Goal: Task Accomplishment & Management: Use online tool/utility

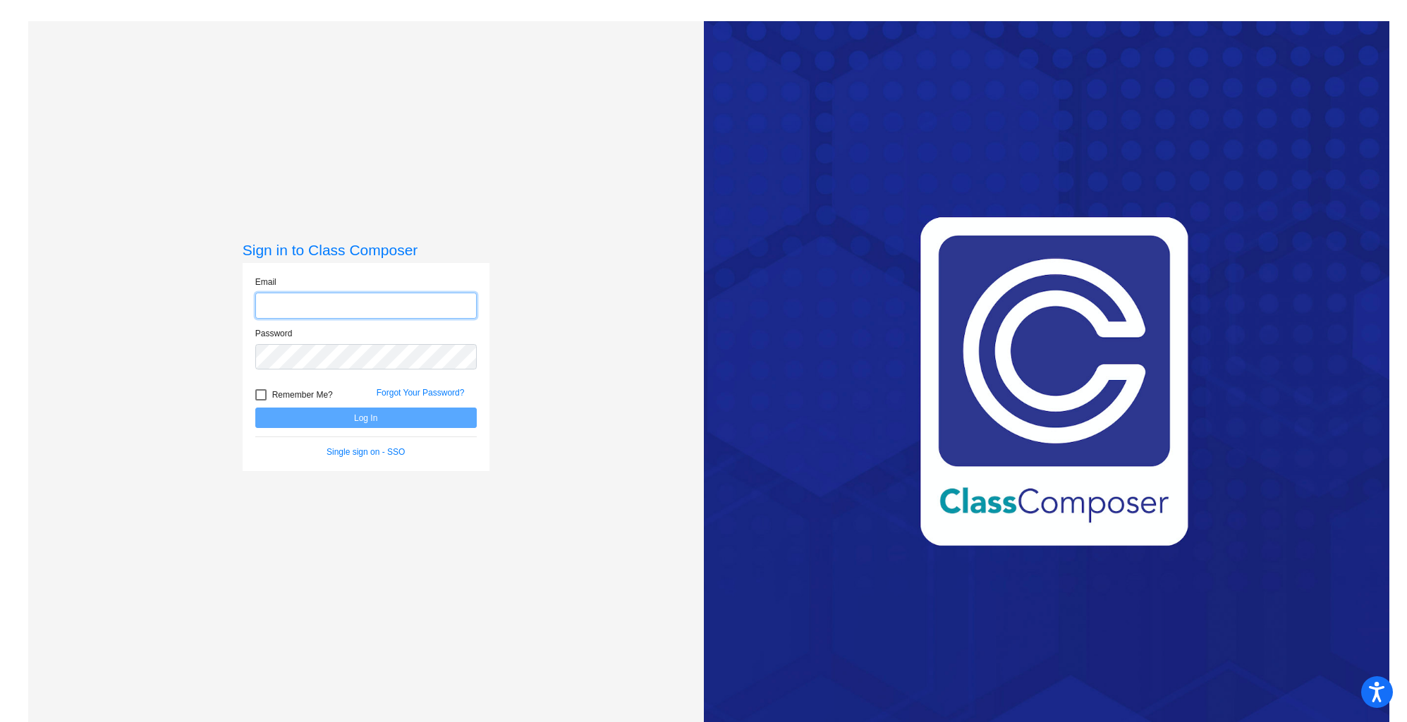
type input "[PERSON_NAME][EMAIL_ADDRESS][DOMAIN_NAME]"
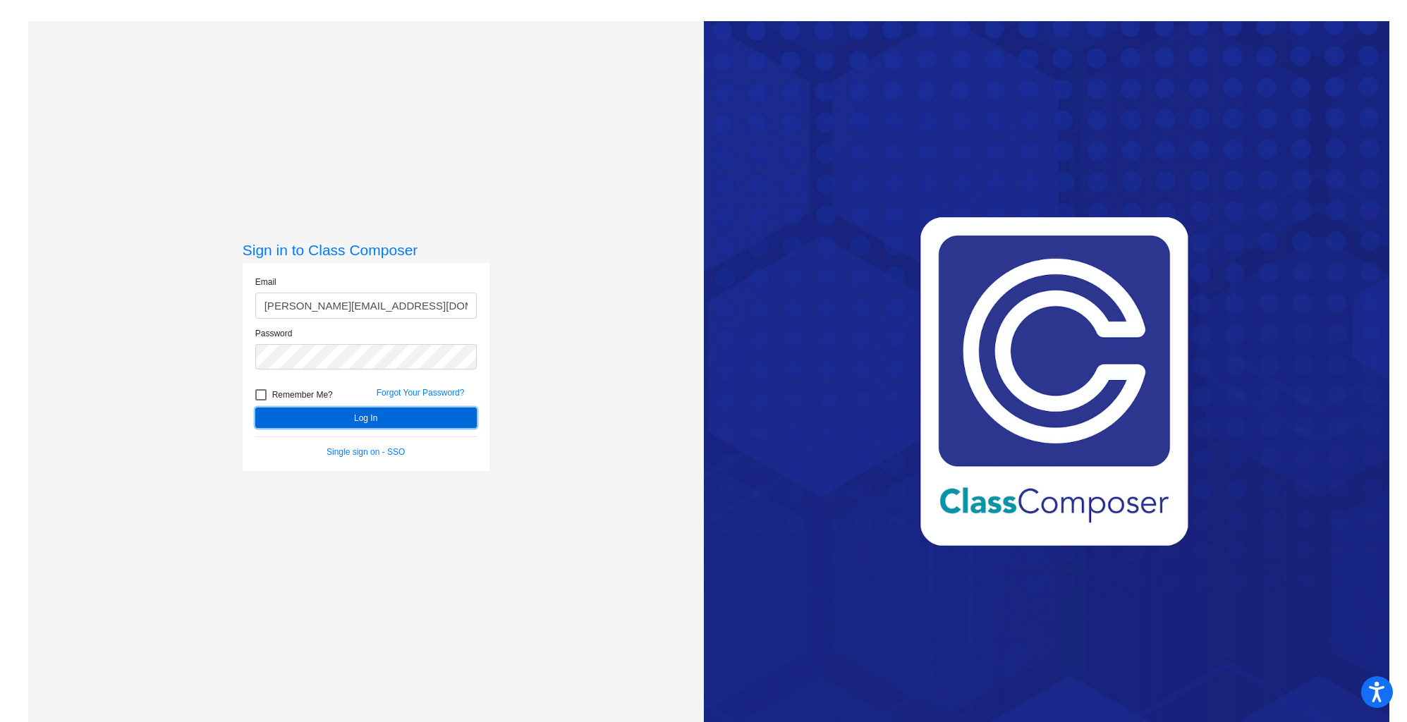
click at [417, 422] on button "Log In" at bounding box center [365, 418] width 221 height 20
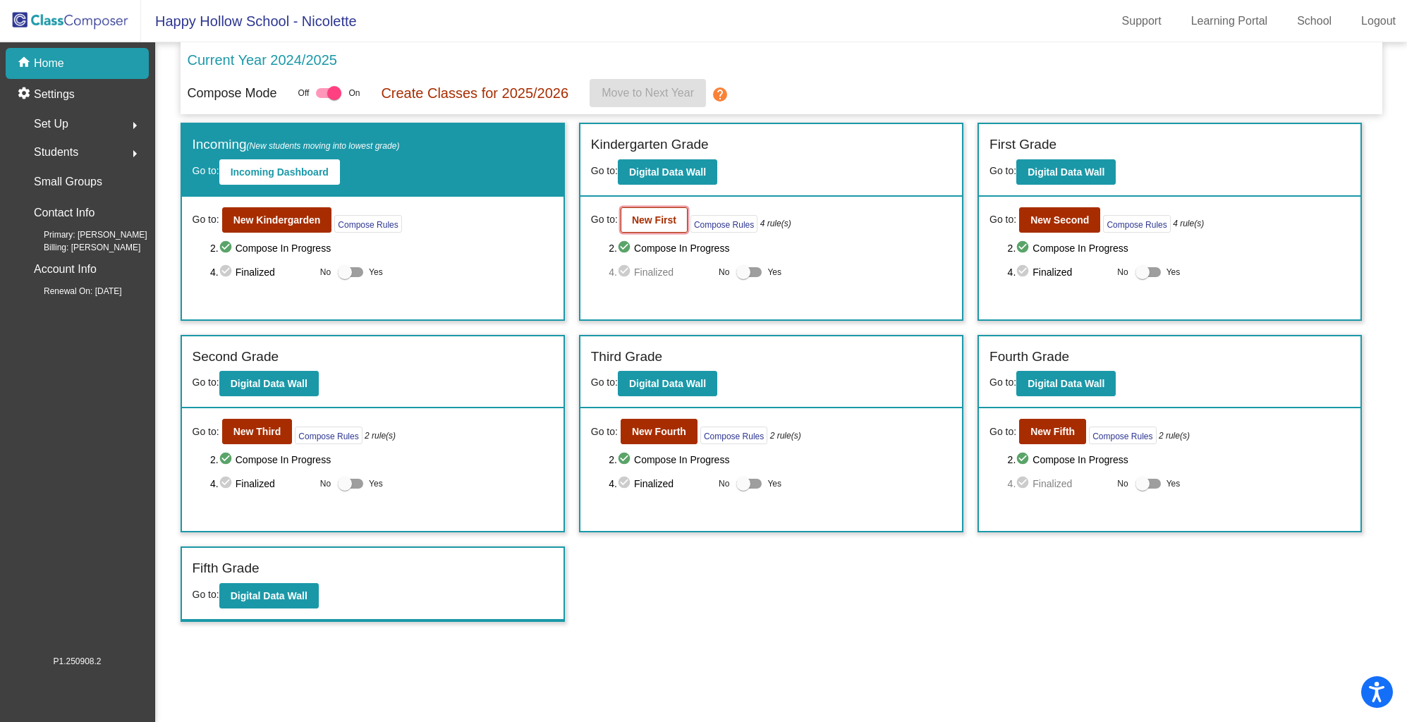
click at [669, 212] on button "New First" at bounding box center [654, 219] width 67 height 25
